Goal: Task Accomplishment & Management: Manage account settings

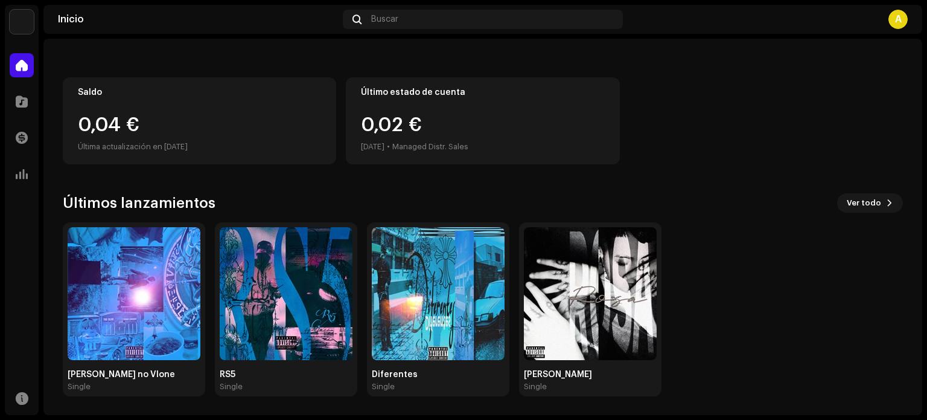
scroll to position [101, 0]
click at [139, 318] on img at bounding box center [134, 293] width 133 height 133
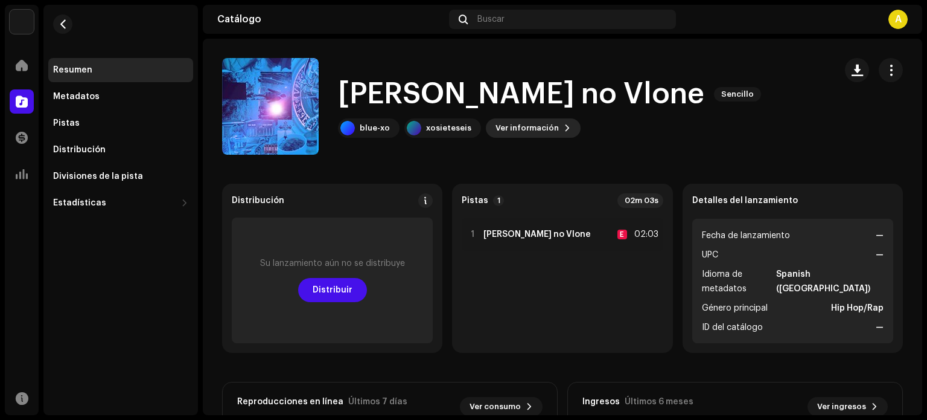
click at [544, 129] on span "Ver información" at bounding box center [527, 128] width 63 height 24
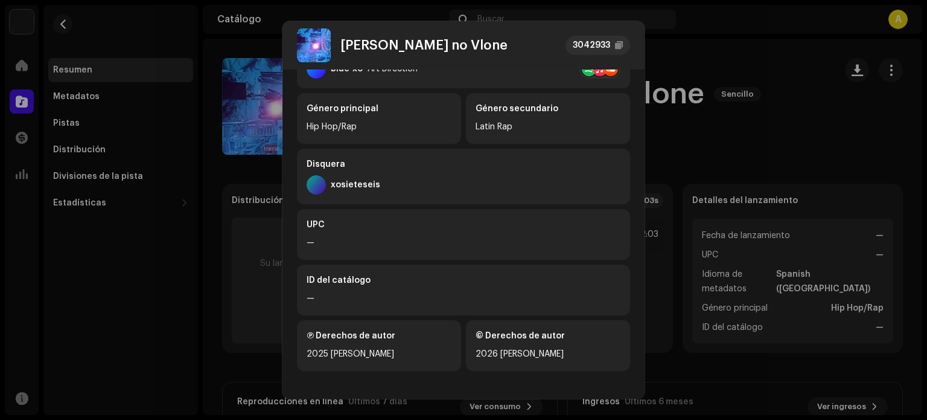
scroll to position [90, 0]
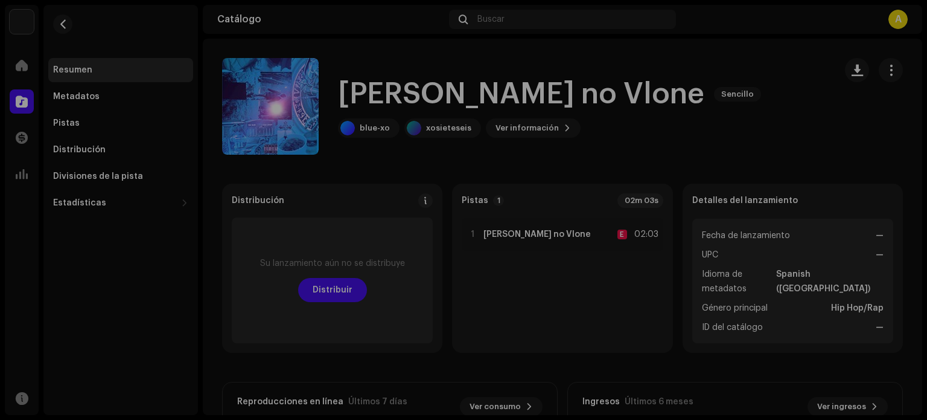
click at [736, 133] on div "[PERSON_NAME] no Vlone 3042933 Metadatos Distribución Idioma de metadatos Spani…" at bounding box center [463, 210] width 927 height 420
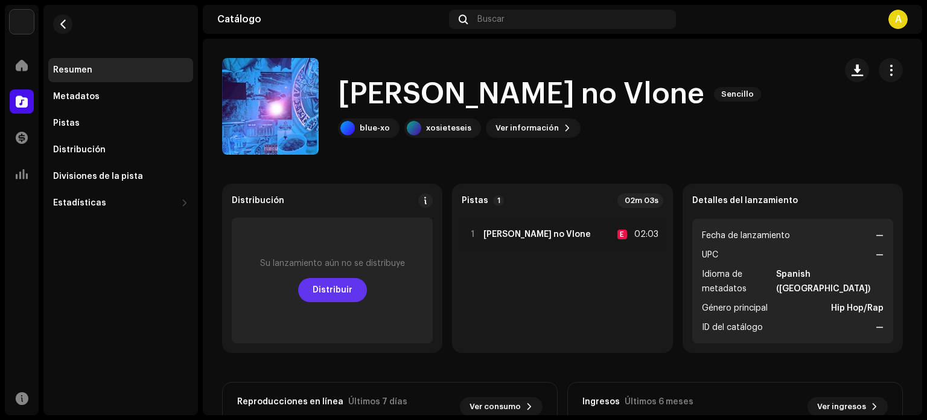
click at [331, 289] on span "Distribuir" at bounding box center [333, 290] width 40 height 24
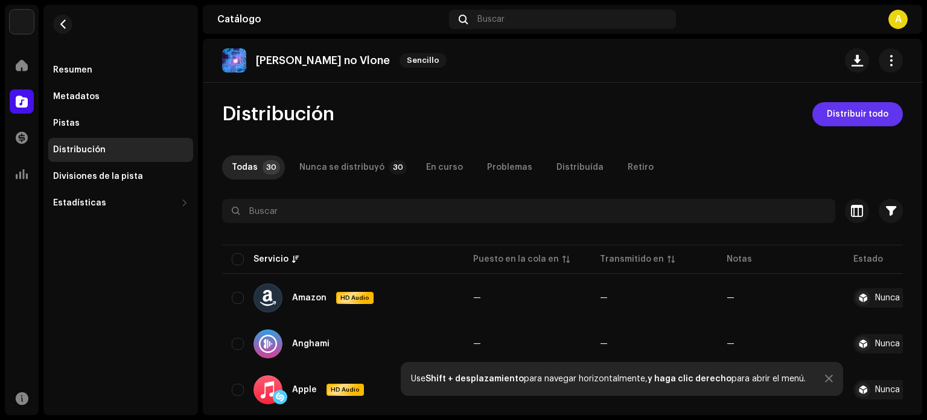
click at [856, 117] on span "Distribuir todo" at bounding box center [858, 114] width 62 height 24
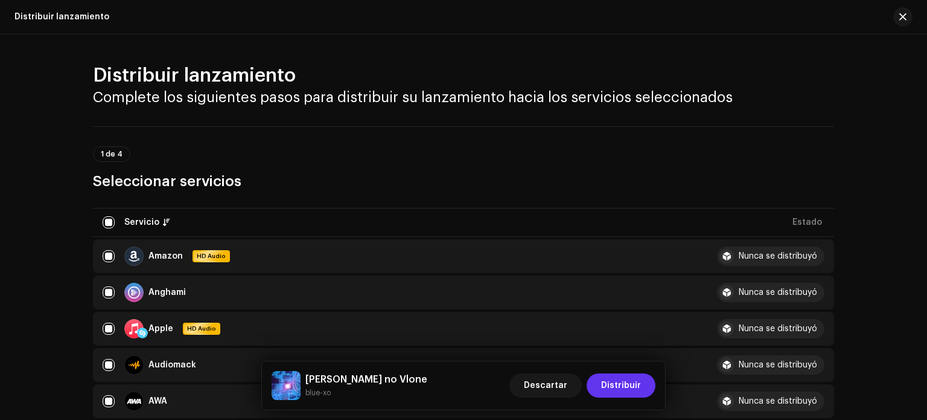
click at [636, 387] on span "Distribuir" at bounding box center [621, 385] width 40 height 24
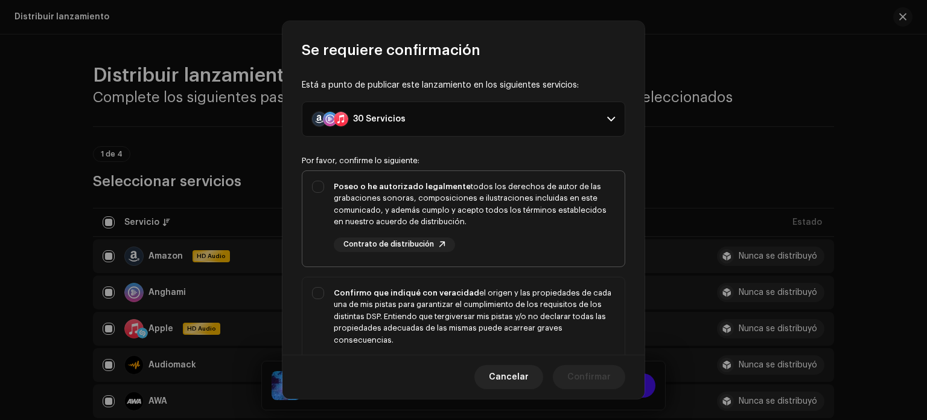
click at [351, 190] on div "Poseo o he autorizado legalmente todos los derechos de autor de las grabaciones…" at bounding box center [474, 204] width 281 height 47
checkbox input "true"
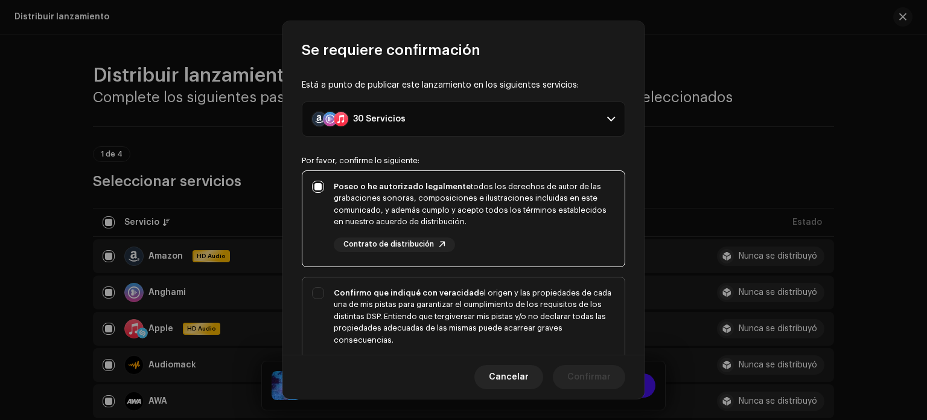
click at [323, 296] on div "Confirmo que indiqué con veracidad el origen y las propiedades de cada una de m…" at bounding box center [463, 328] width 322 height 103
checkbox input "true"
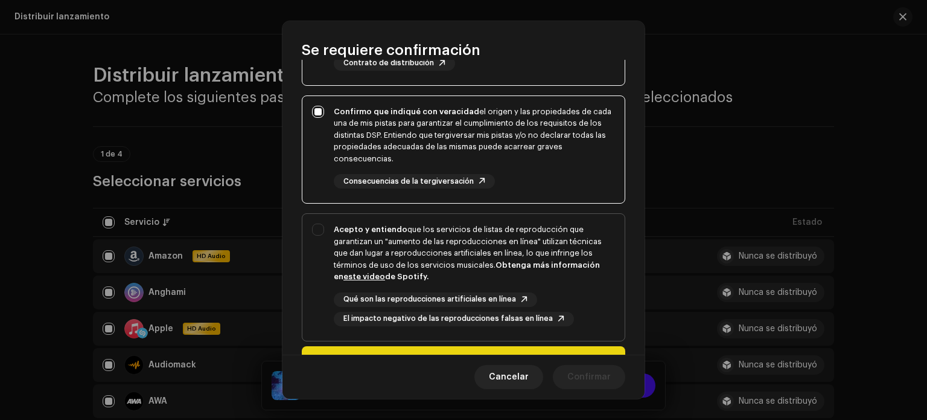
click at [315, 226] on div "Acepto y entiendo que los servicios de listas de reproducción que garantizan un…" at bounding box center [463, 275] width 322 height 122
checkbox input "true"
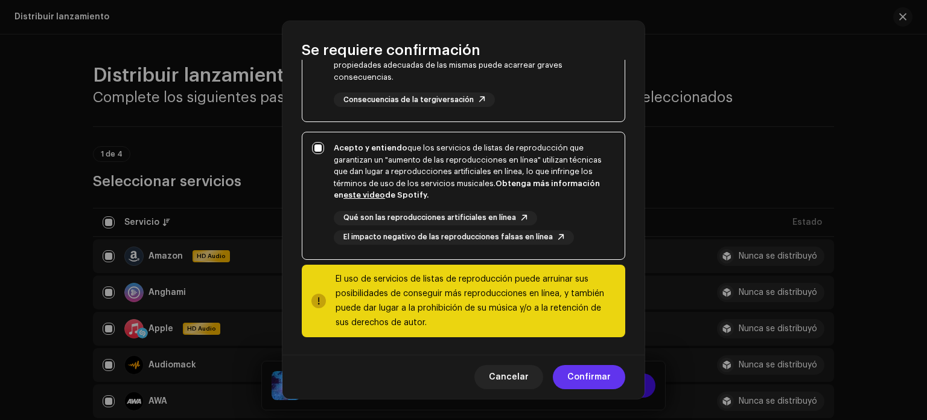
click at [596, 376] on span "Confirmar" at bounding box center [589, 377] width 43 height 24
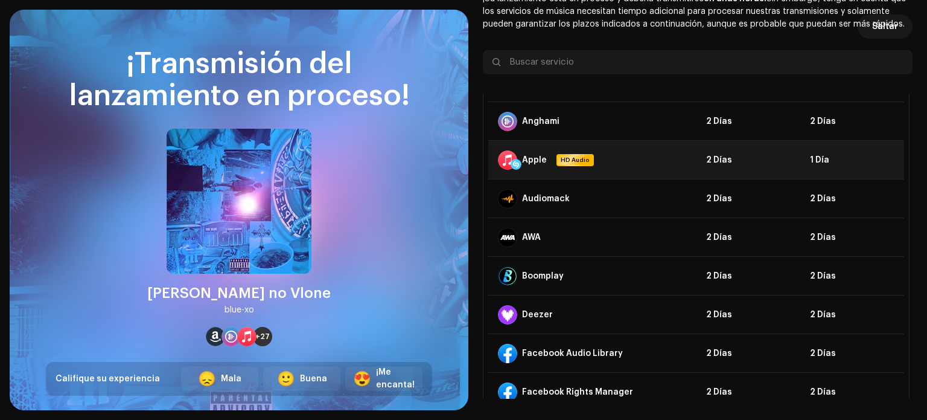
scroll to position [0, 0]
